Goal: Transaction & Acquisition: Purchase product/service

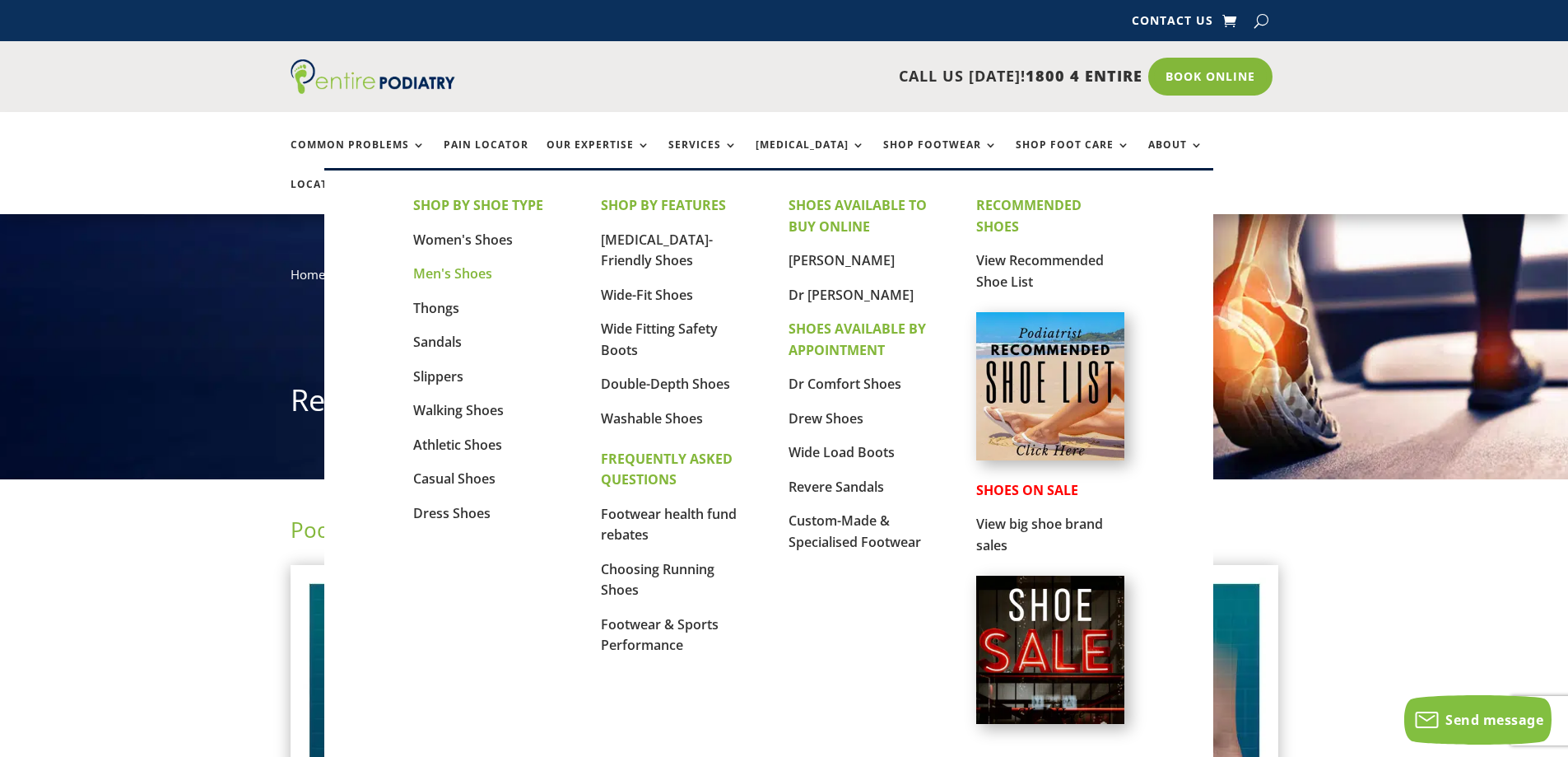
click at [461, 275] on link "Men's Shoes" at bounding box center [453, 273] width 79 height 18
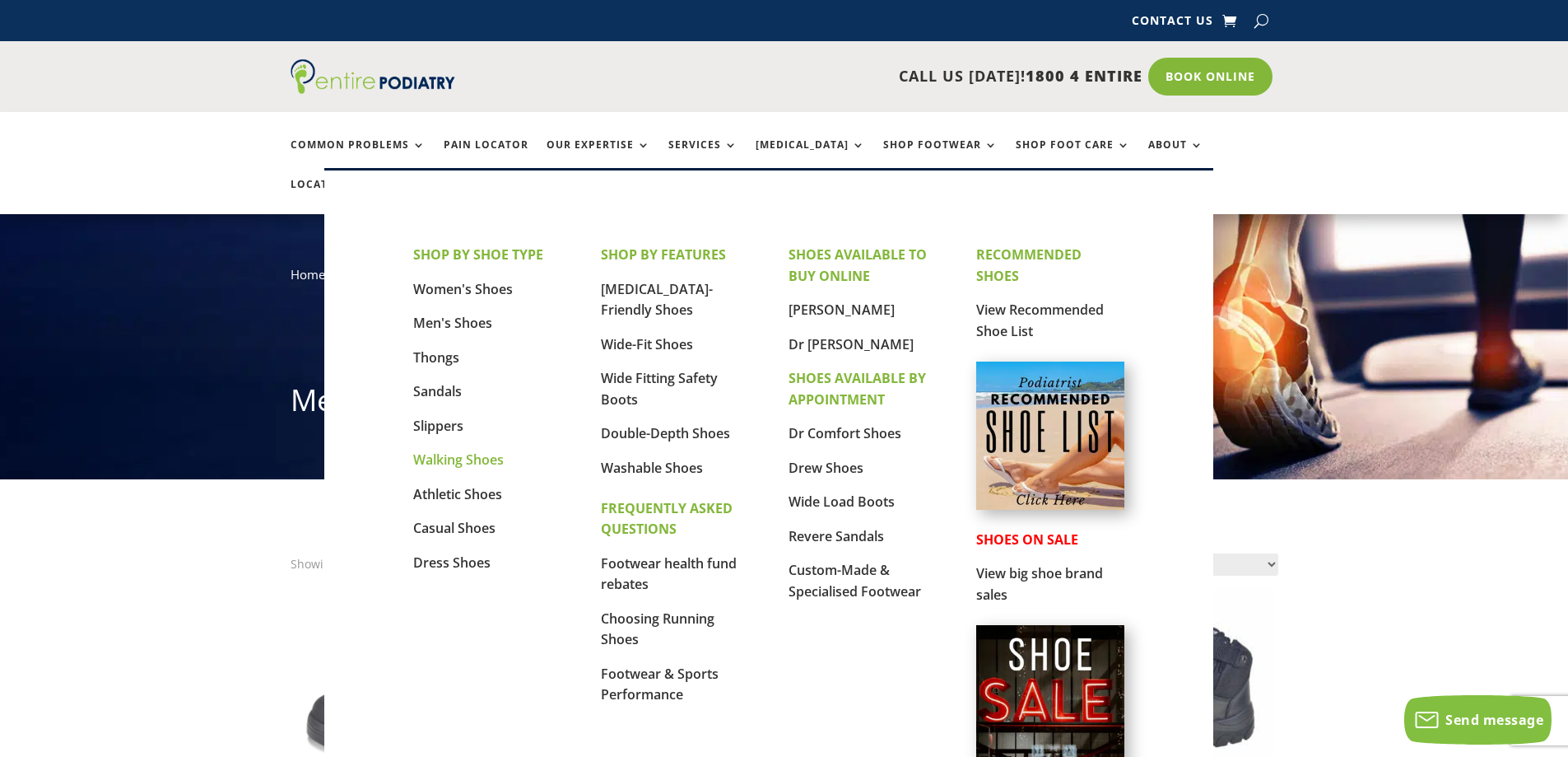
click at [480, 454] on link "Walking Shoes" at bounding box center [459, 460] width 90 height 18
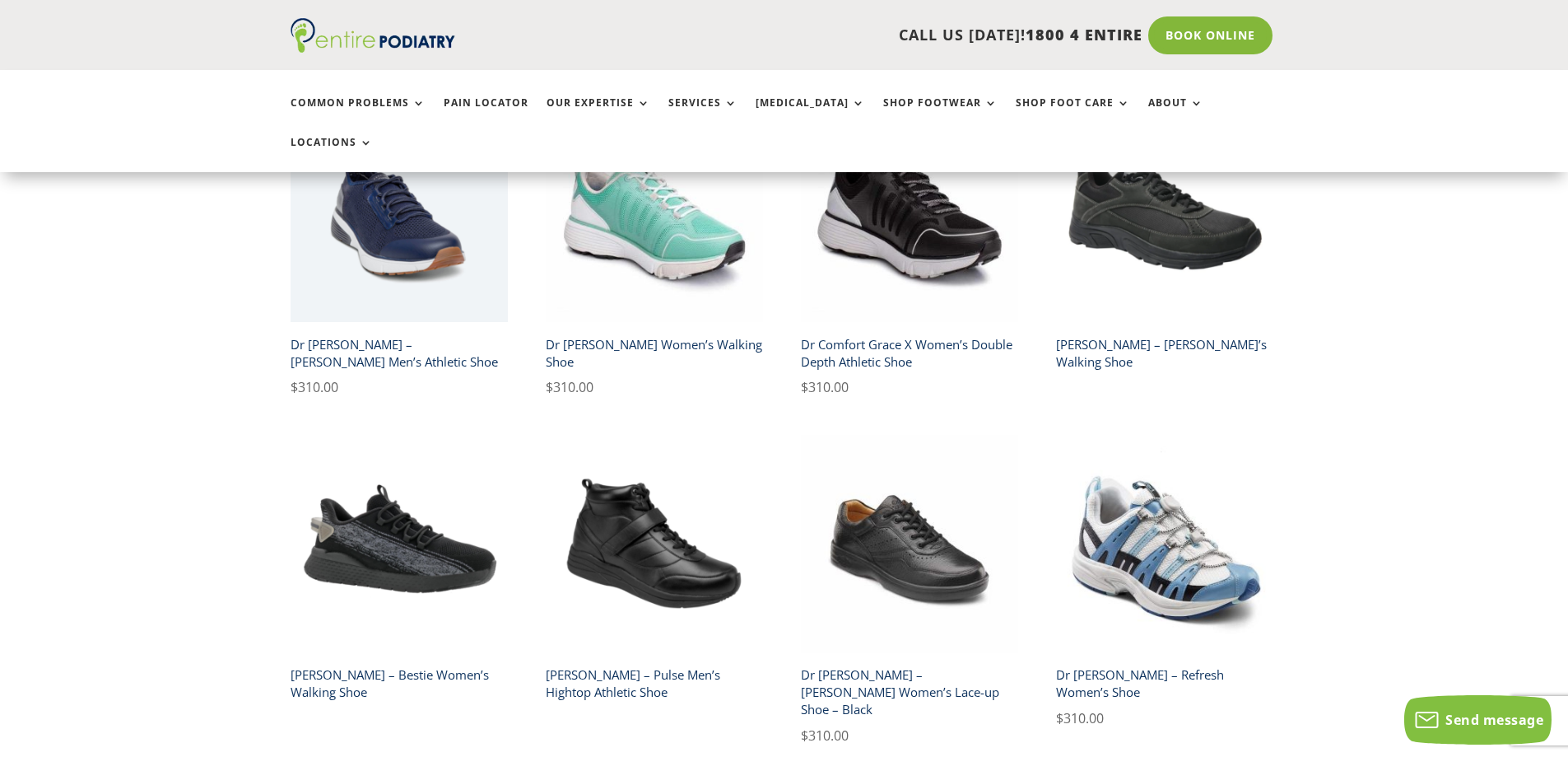
scroll to position [66, 0]
